Goal: Information Seeking & Learning: Compare options

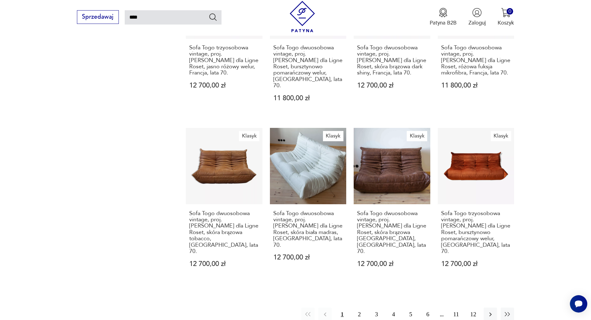
scroll to position [600, 0]
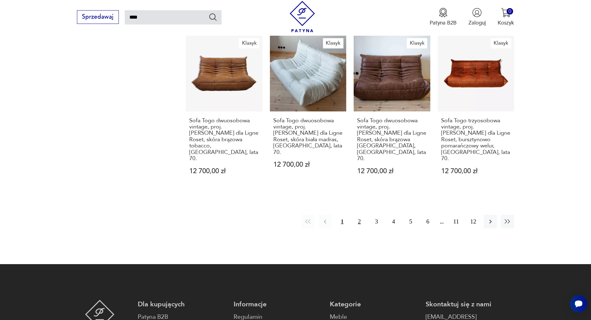
click at [358, 215] on button "2" at bounding box center [358, 221] width 13 height 13
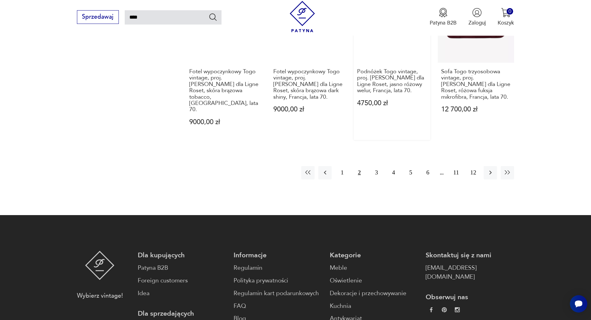
scroll to position [532, 0]
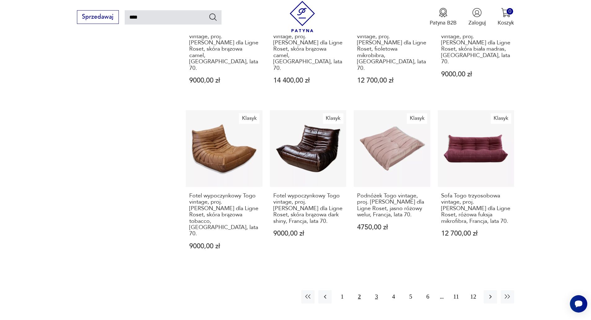
click at [371, 290] on button "3" at bounding box center [376, 296] width 13 height 13
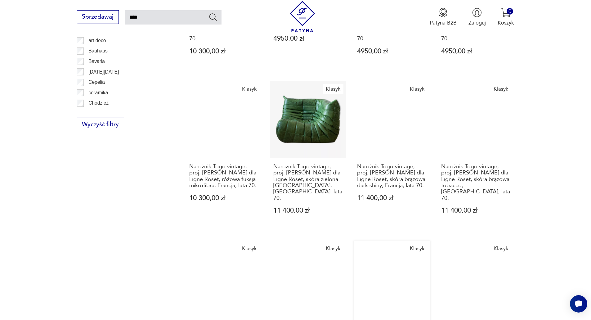
scroll to position [470, 0]
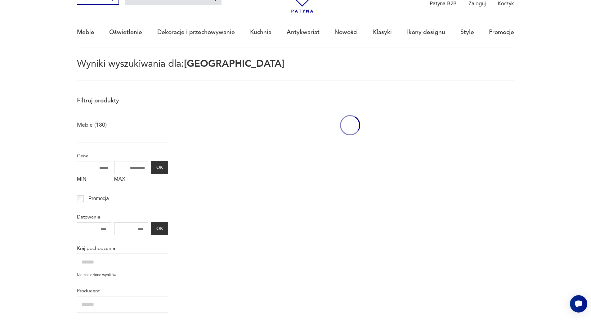
scroll to position [36, 0]
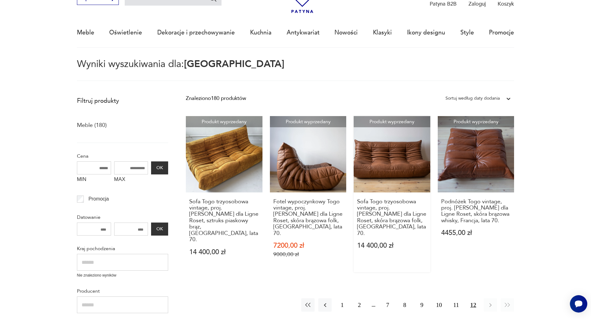
click at [392, 148] on link "Produkt wyprzedany Sofa Togo trzyosobowa vintage, proj. M. Ducaroy dla Ligne Ro…" at bounding box center [391, 194] width 77 height 156
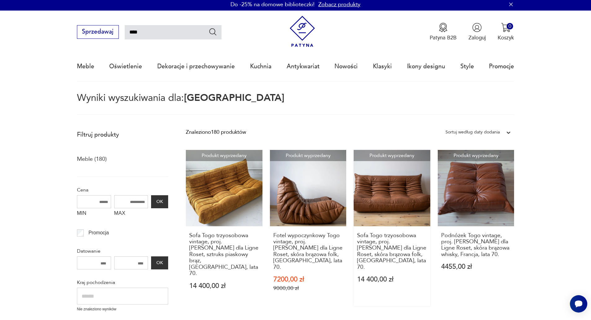
scroll to position [0, 0]
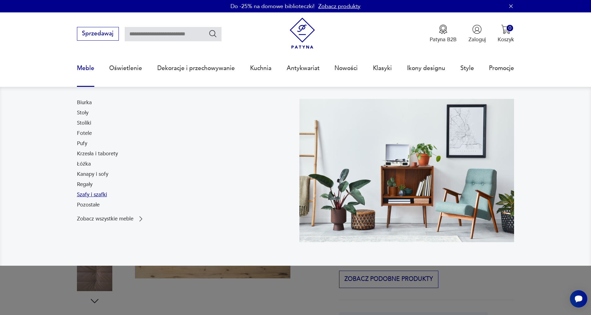
click at [89, 193] on link "Szafy i szafki" at bounding box center [92, 194] width 30 height 7
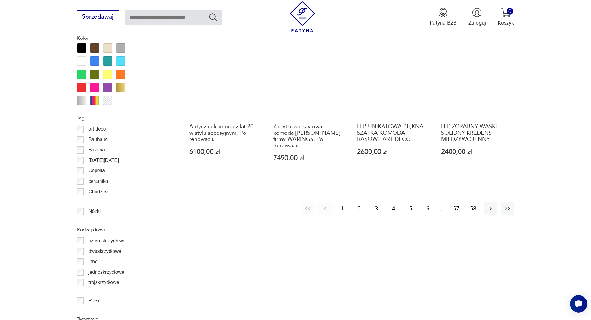
scroll to position [714, 0]
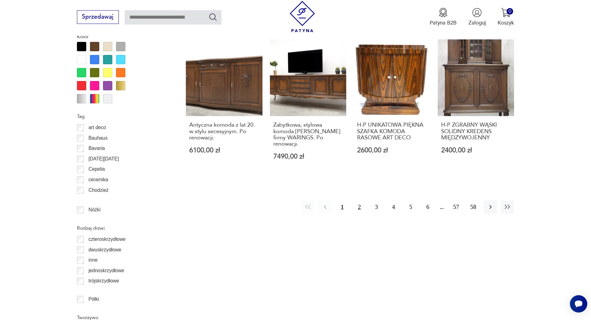
click at [363, 200] on button "2" at bounding box center [358, 206] width 13 height 13
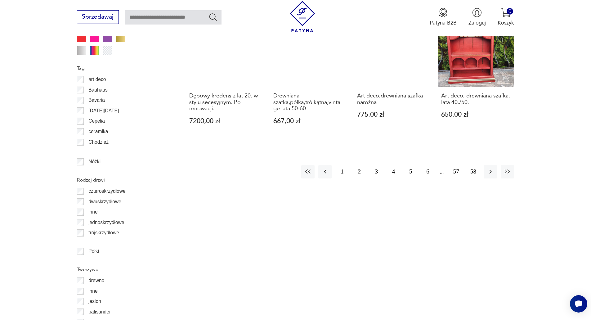
scroll to position [765, 0]
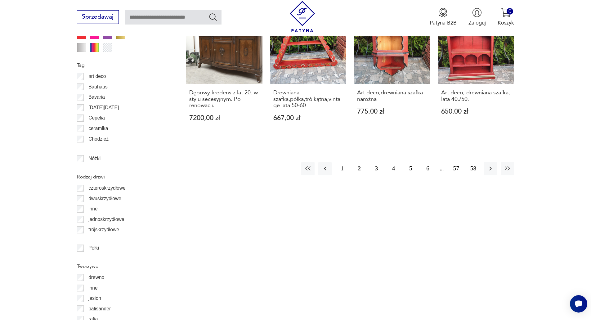
click at [373, 162] on button "3" at bounding box center [376, 168] width 13 height 13
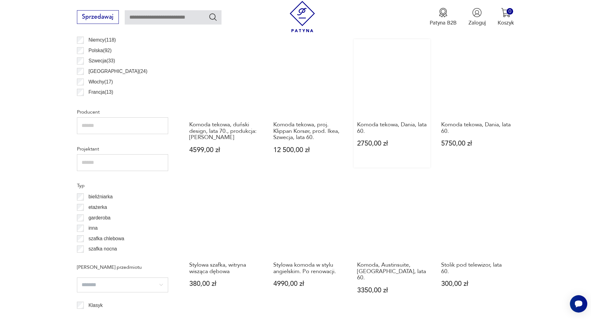
scroll to position [644, 0]
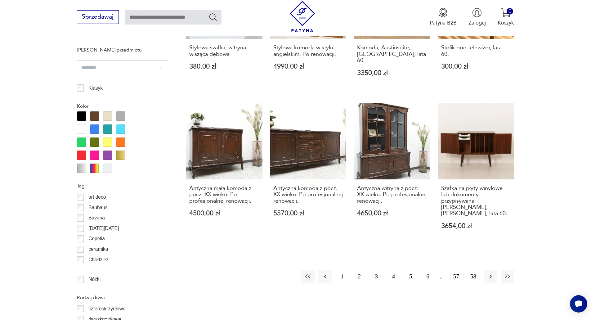
click at [392, 270] on button "4" at bounding box center [393, 276] width 13 height 13
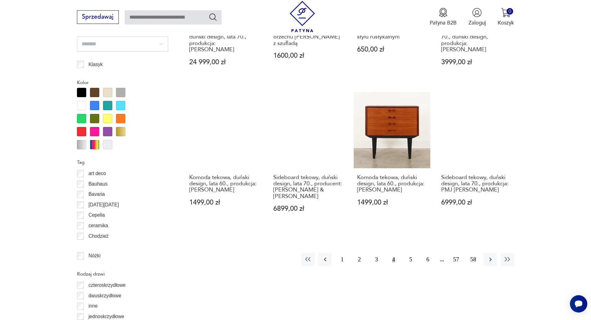
scroll to position [675, 0]
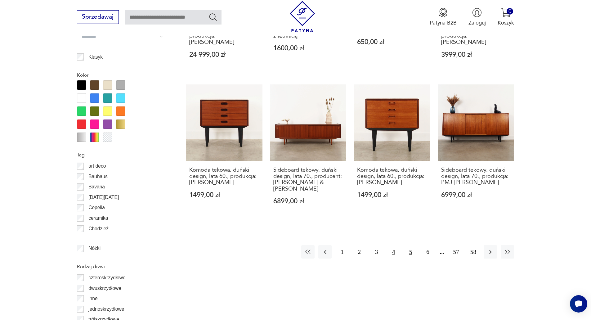
click at [410, 245] on button "5" at bounding box center [410, 251] width 13 height 13
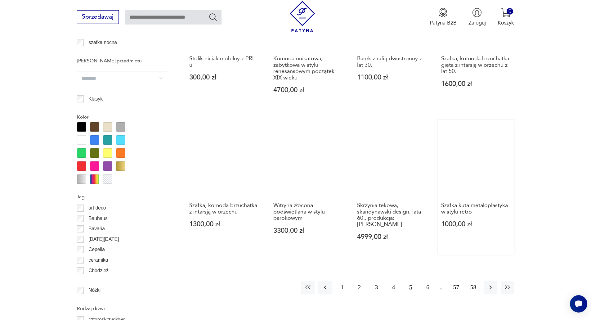
scroll to position [644, 0]
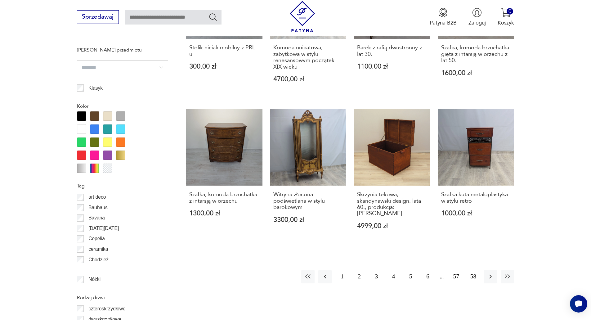
click at [424, 270] on button "6" at bounding box center [427, 276] width 13 height 13
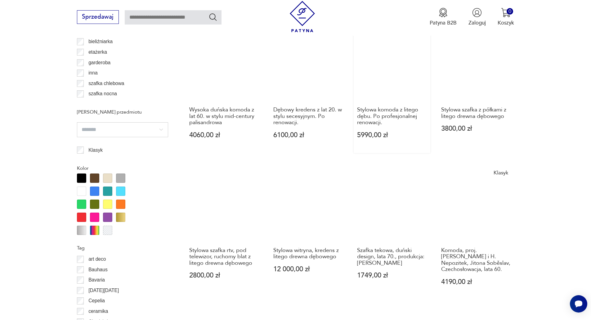
scroll to position [799, 0]
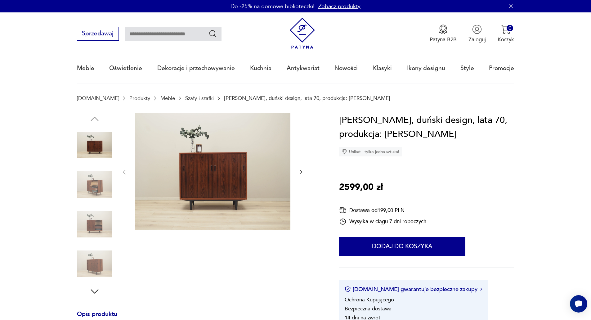
click at [93, 190] on img at bounding box center [94, 184] width 35 height 35
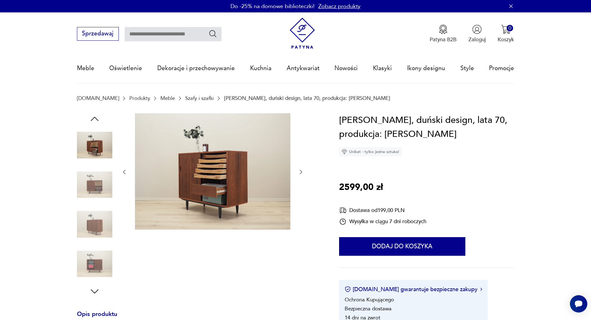
click at [95, 185] on img at bounding box center [94, 184] width 35 height 35
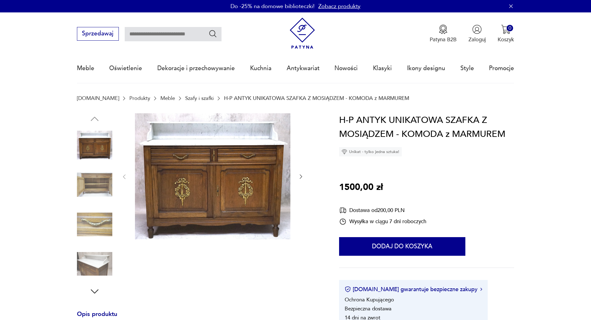
click at [102, 181] on img at bounding box center [94, 184] width 35 height 35
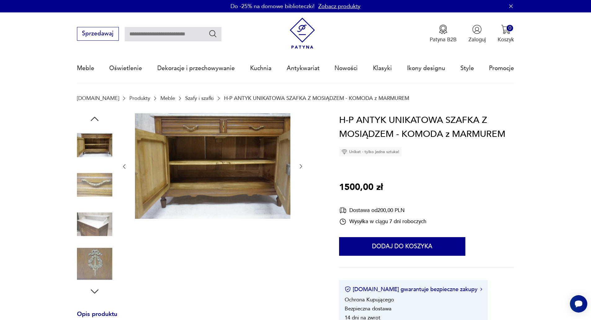
click at [99, 221] on img at bounding box center [94, 223] width 35 height 35
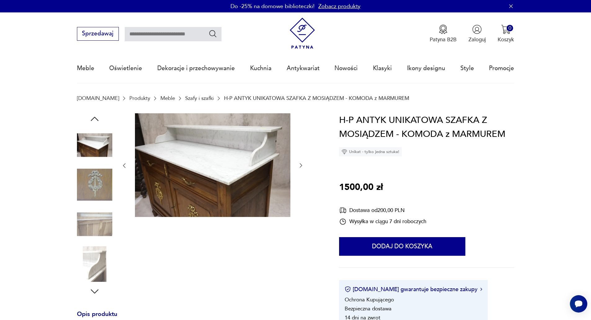
click at [97, 216] on img at bounding box center [94, 223] width 35 height 35
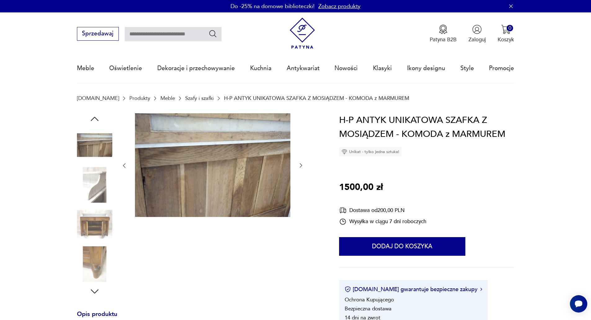
click at [98, 227] on img at bounding box center [94, 223] width 35 height 35
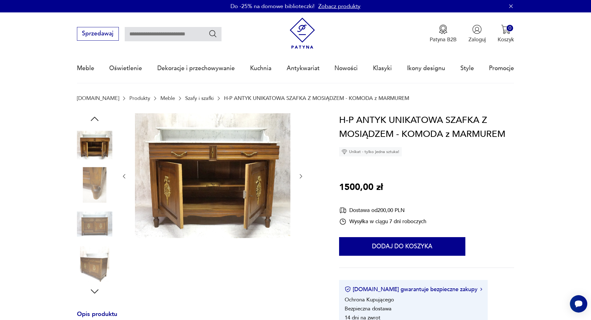
click at [97, 240] on img at bounding box center [94, 223] width 35 height 35
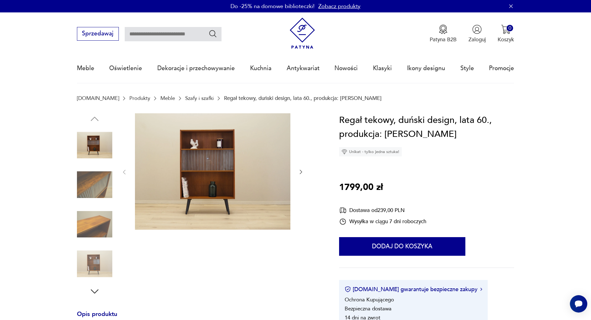
click at [99, 189] on img at bounding box center [94, 184] width 35 height 35
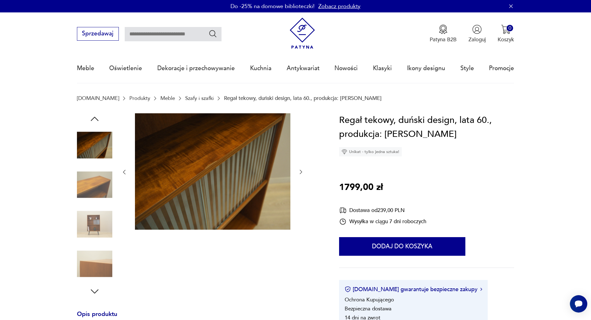
click at [96, 208] on img at bounding box center [94, 223] width 35 height 35
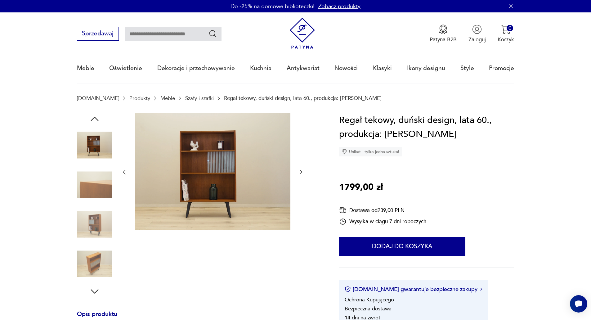
click at [101, 202] on img at bounding box center [94, 184] width 35 height 35
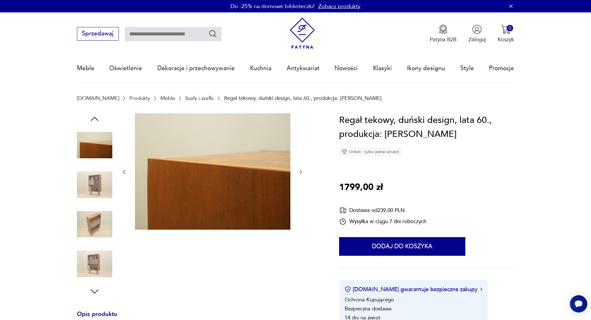
click at [100, 216] on img at bounding box center [94, 223] width 35 height 35
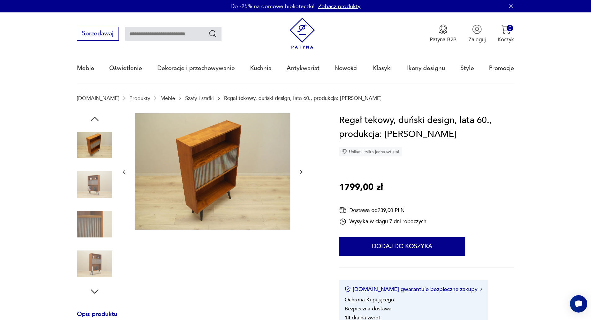
click at [100, 218] on img at bounding box center [94, 223] width 35 height 35
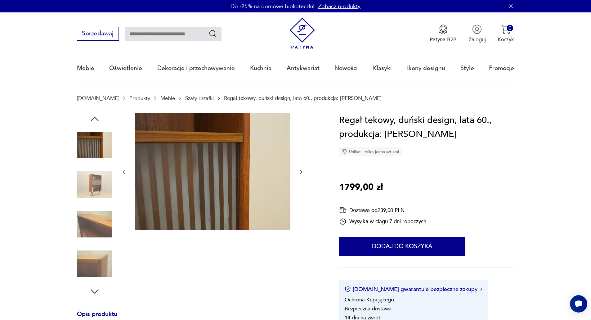
click at [99, 241] on img at bounding box center [94, 223] width 35 height 35
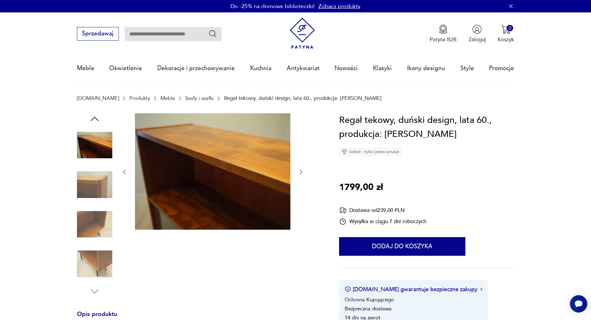
click at [99, 241] on img at bounding box center [94, 223] width 35 height 35
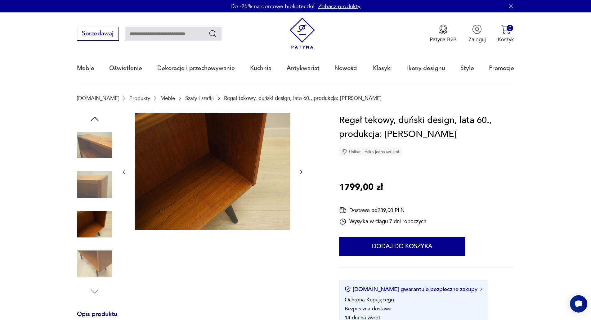
click at [97, 229] on img at bounding box center [94, 223] width 35 height 35
click at [101, 258] on img at bounding box center [94, 263] width 35 height 35
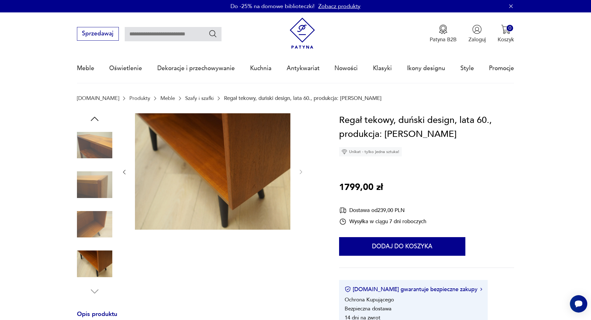
click at [103, 150] on img at bounding box center [94, 144] width 35 height 35
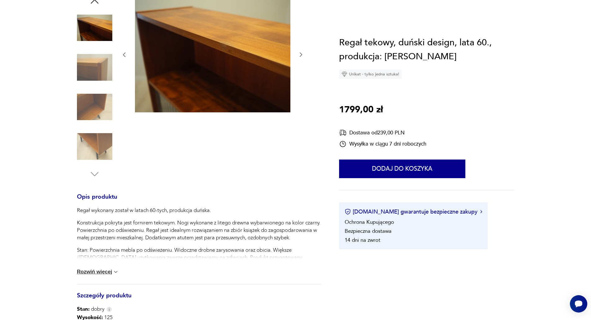
scroll to position [217, 0]
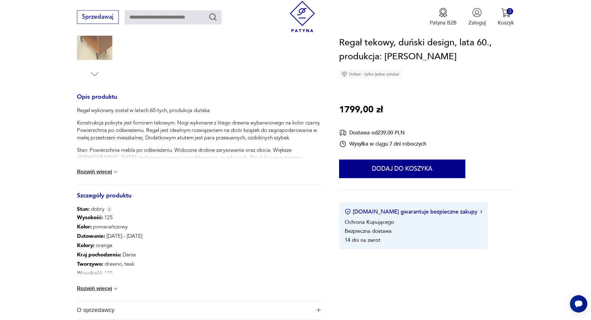
click at [96, 286] on button "Rozwiń więcej" at bounding box center [98, 288] width 42 height 6
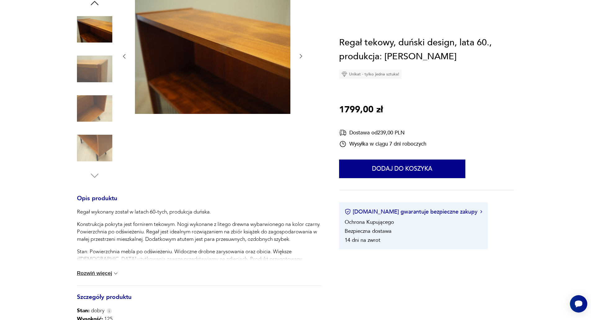
scroll to position [0, 0]
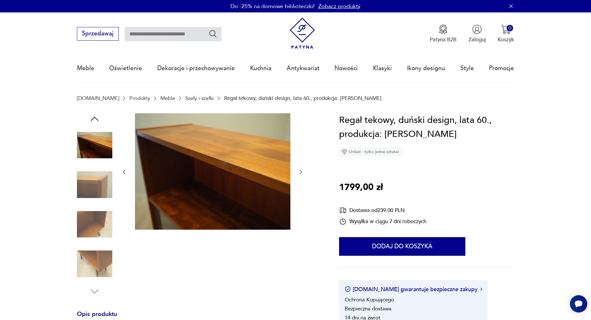
click at [91, 148] on img at bounding box center [94, 144] width 35 height 35
click at [84, 182] on img at bounding box center [94, 184] width 35 height 35
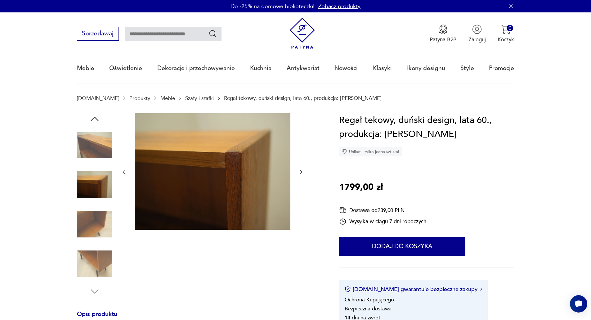
click at [126, 166] on div at bounding box center [212, 172] width 183 height 118
click at [122, 174] on icon "button" at bounding box center [124, 172] width 6 height 6
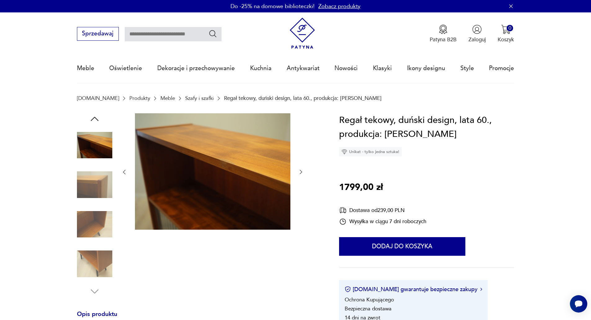
click at [122, 174] on icon "button" at bounding box center [124, 172] width 6 height 6
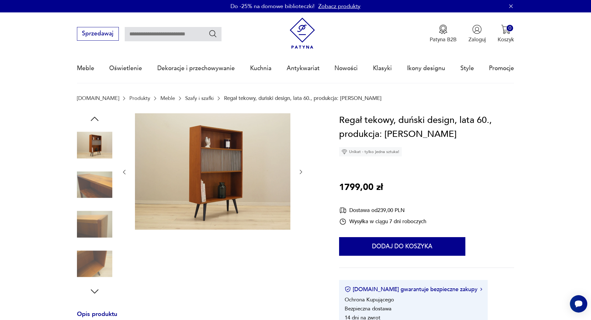
click at [122, 174] on icon "button" at bounding box center [124, 172] width 6 height 6
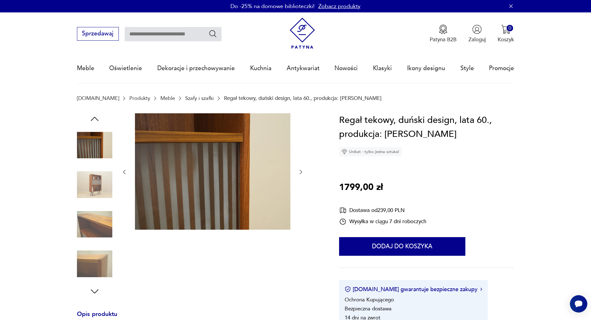
click at [122, 174] on icon "button" at bounding box center [124, 172] width 6 height 6
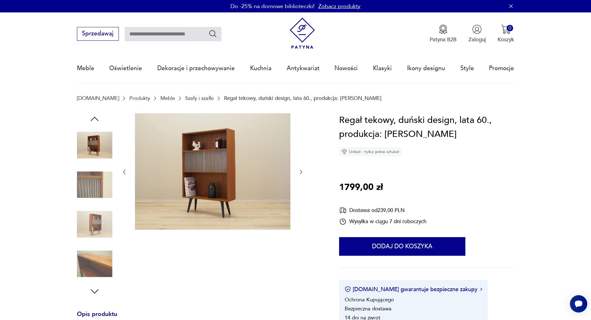
click at [122, 174] on icon "button" at bounding box center [124, 172] width 6 height 6
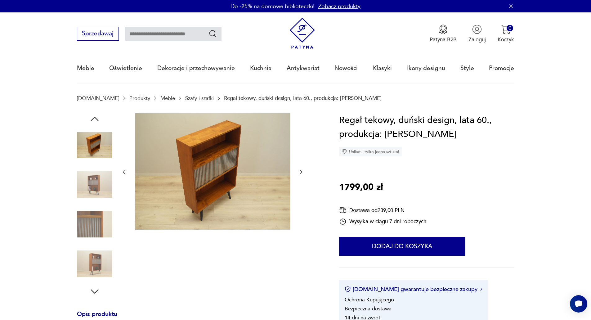
click at [122, 174] on icon "button" at bounding box center [124, 172] width 6 height 6
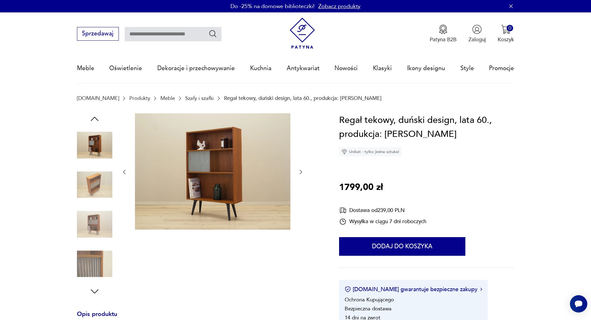
click at [97, 193] on img at bounding box center [94, 184] width 35 height 35
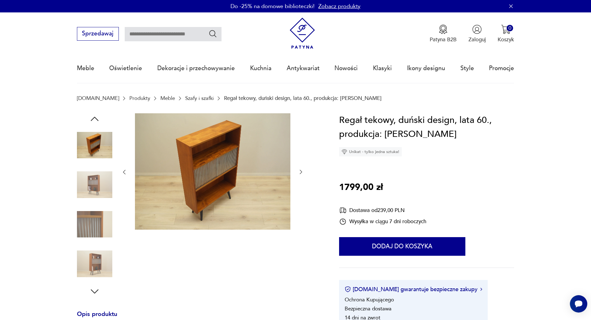
click at [101, 187] on img at bounding box center [94, 184] width 35 height 35
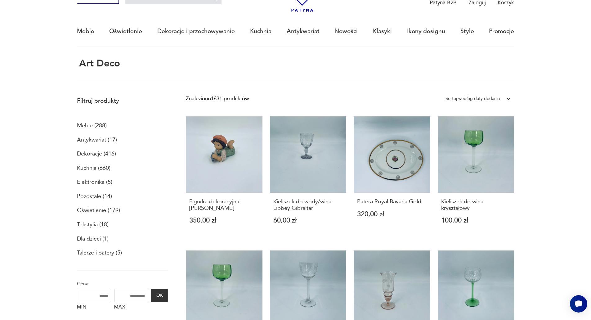
scroll to position [68, 0]
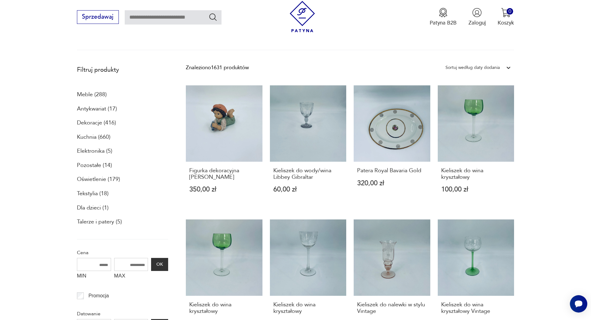
click at [80, 94] on p "Meble (288)" at bounding box center [92, 94] width 30 height 11
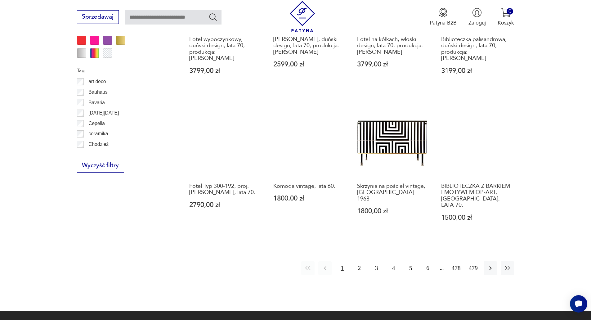
scroll to position [703, 0]
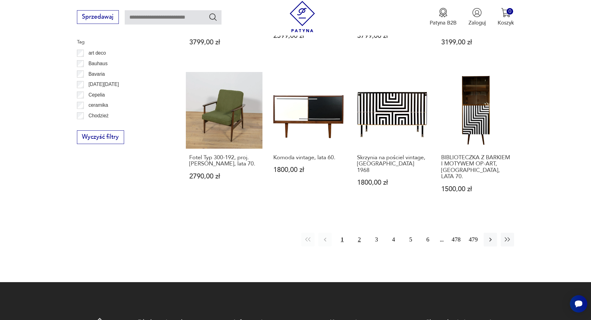
click at [356, 232] on button "2" at bounding box center [358, 238] width 13 height 13
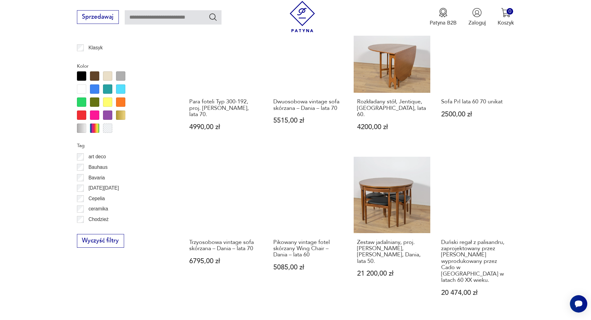
scroll to position [609, 0]
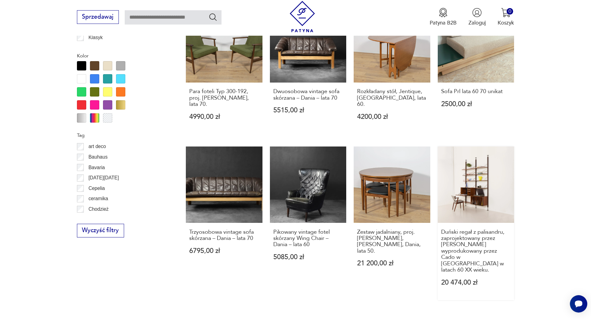
click at [470, 174] on link "Duński regał z palisandru, zaprojektowany przez [PERSON_NAME] wyprodukowany prz…" at bounding box center [475, 223] width 77 height 154
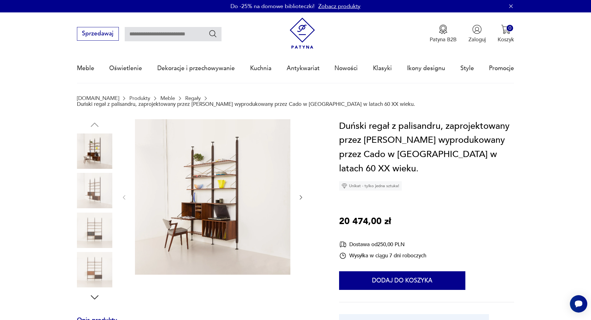
click at [102, 173] on img at bounding box center [94, 190] width 35 height 35
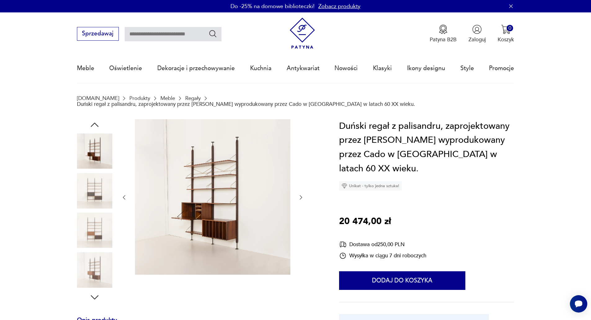
click at [98, 201] on img at bounding box center [94, 190] width 35 height 35
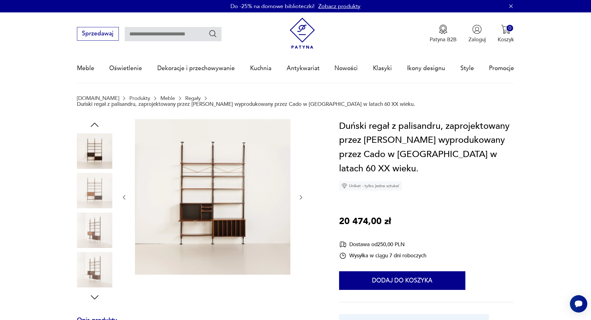
click at [103, 233] on img at bounding box center [94, 229] width 35 height 35
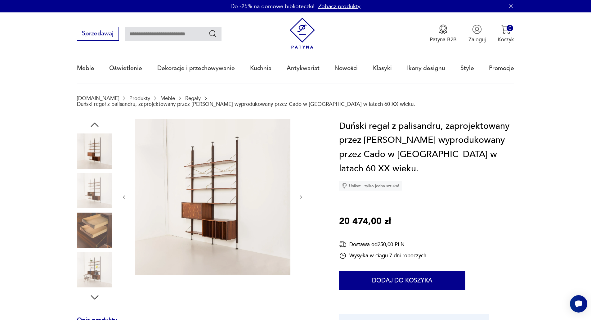
click at [98, 254] on img at bounding box center [94, 269] width 35 height 35
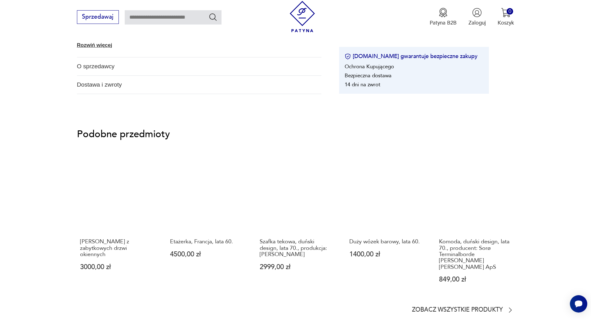
scroll to position [466, 0]
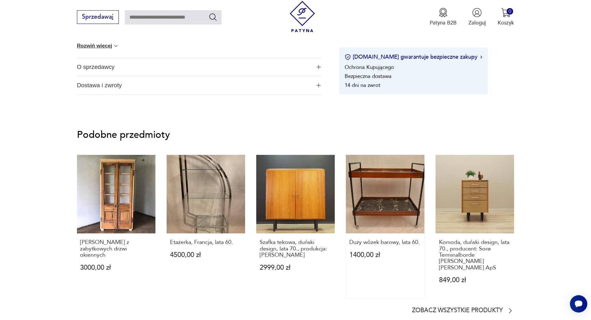
click at [378, 189] on link "Duży wózek barowy, lata 60. 1400,00 zł" at bounding box center [385, 226] width 78 height 143
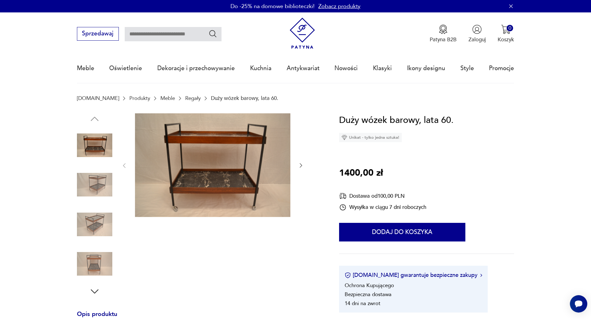
click at [191, 182] on img at bounding box center [212, 165] width 155 height 104
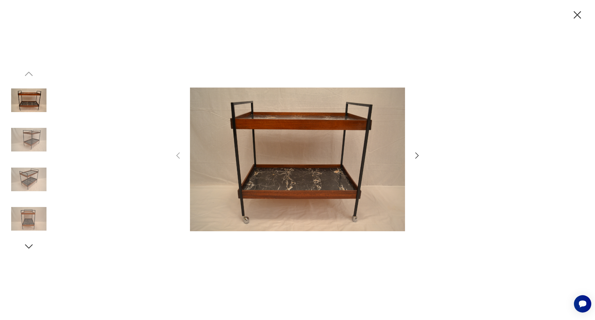
click at [293, 181] on img at bounding box center [297, 159] width 215 height 256
click at [580, 14] on icon "button" at bounding box center [577, 14] width 13 height 13
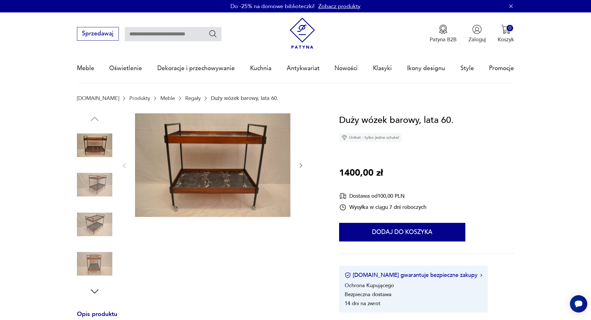
click at [310, 37] on img at bounding box center [301, 33] width 31 height 31
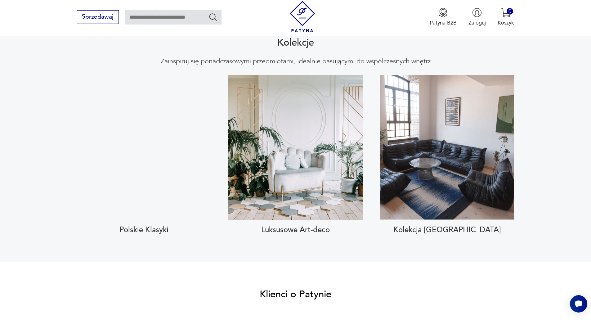
scroll to position [837, 0]
